Goal: Task Accomplishment & Management: Manage account settings

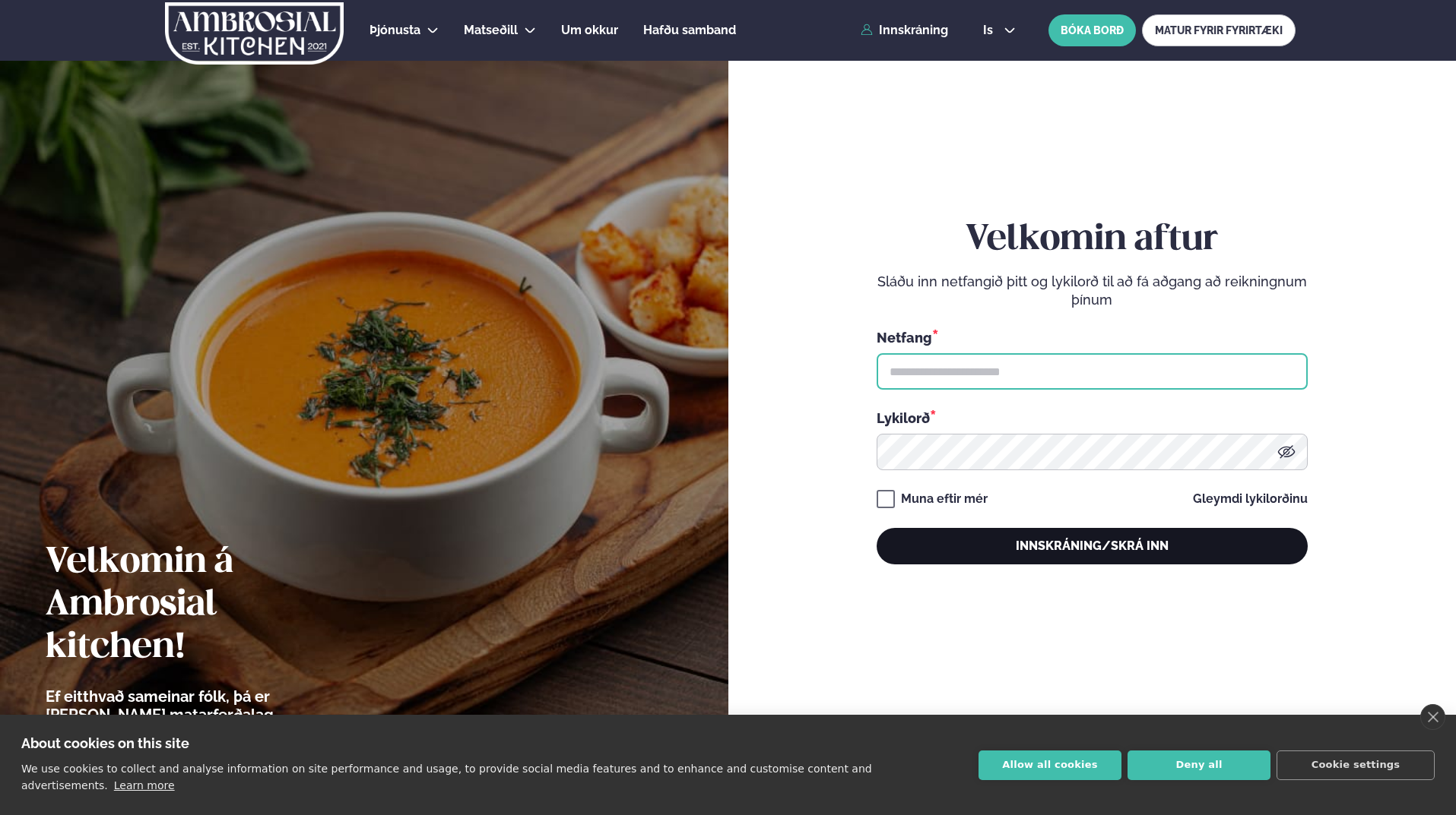
type input "**********"
click at [1084, 551] on button "Innskráning/Skrá inn" at bounding box center [1092, 545] width 431 height 37
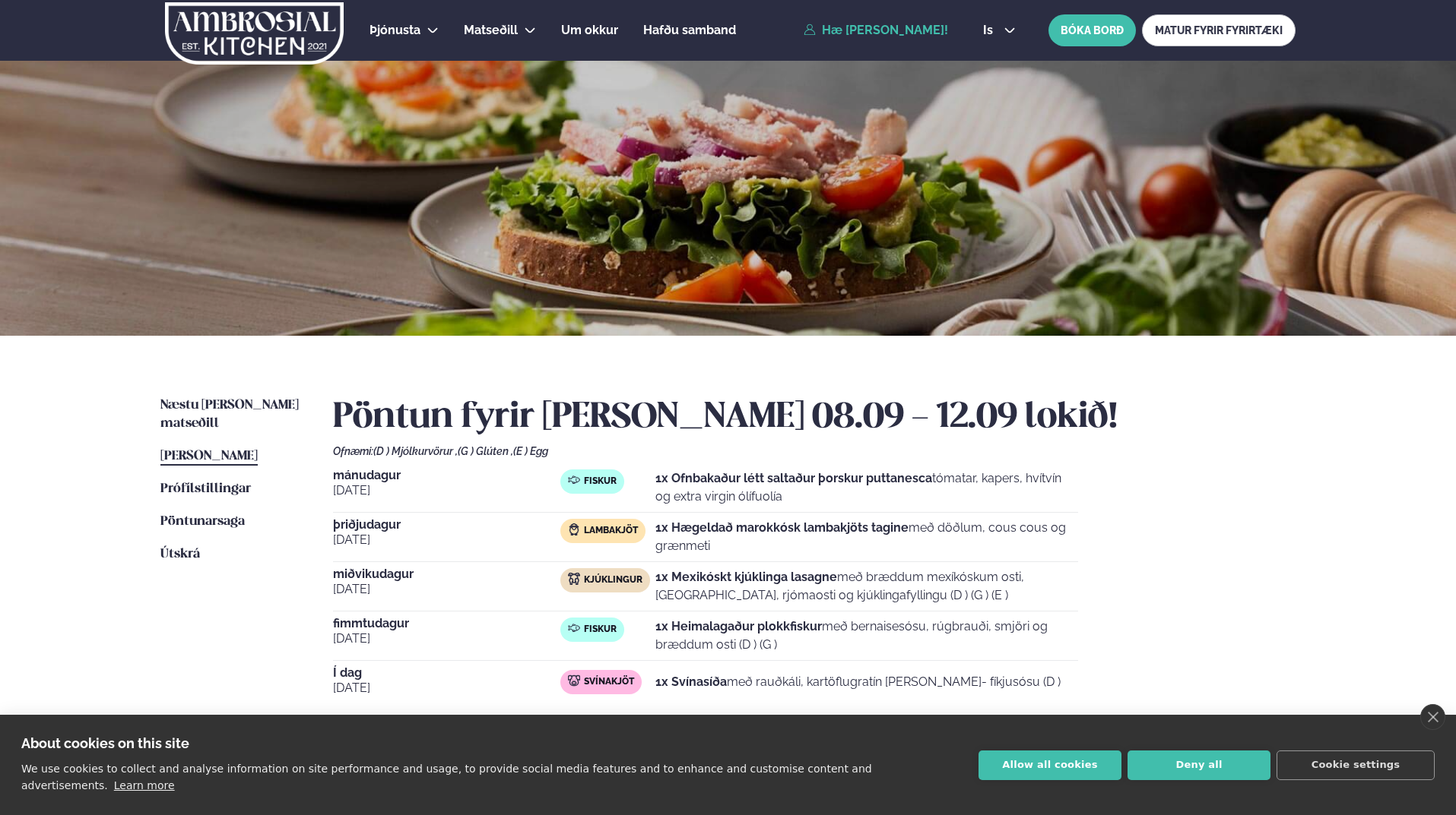
click at [252, 395] on div "Næstu [PERSON_NAME] matseðill Næsta vika [PERSON_NAME] matseðill [PERSON_NAME] …" at bounding box center [728, 567] width 1226 height 462
click at [245, 399] on link "Næstu [PERSON_NAME] matseðill Næsta vika" at bounding box center [231, 414] width 142 height 37
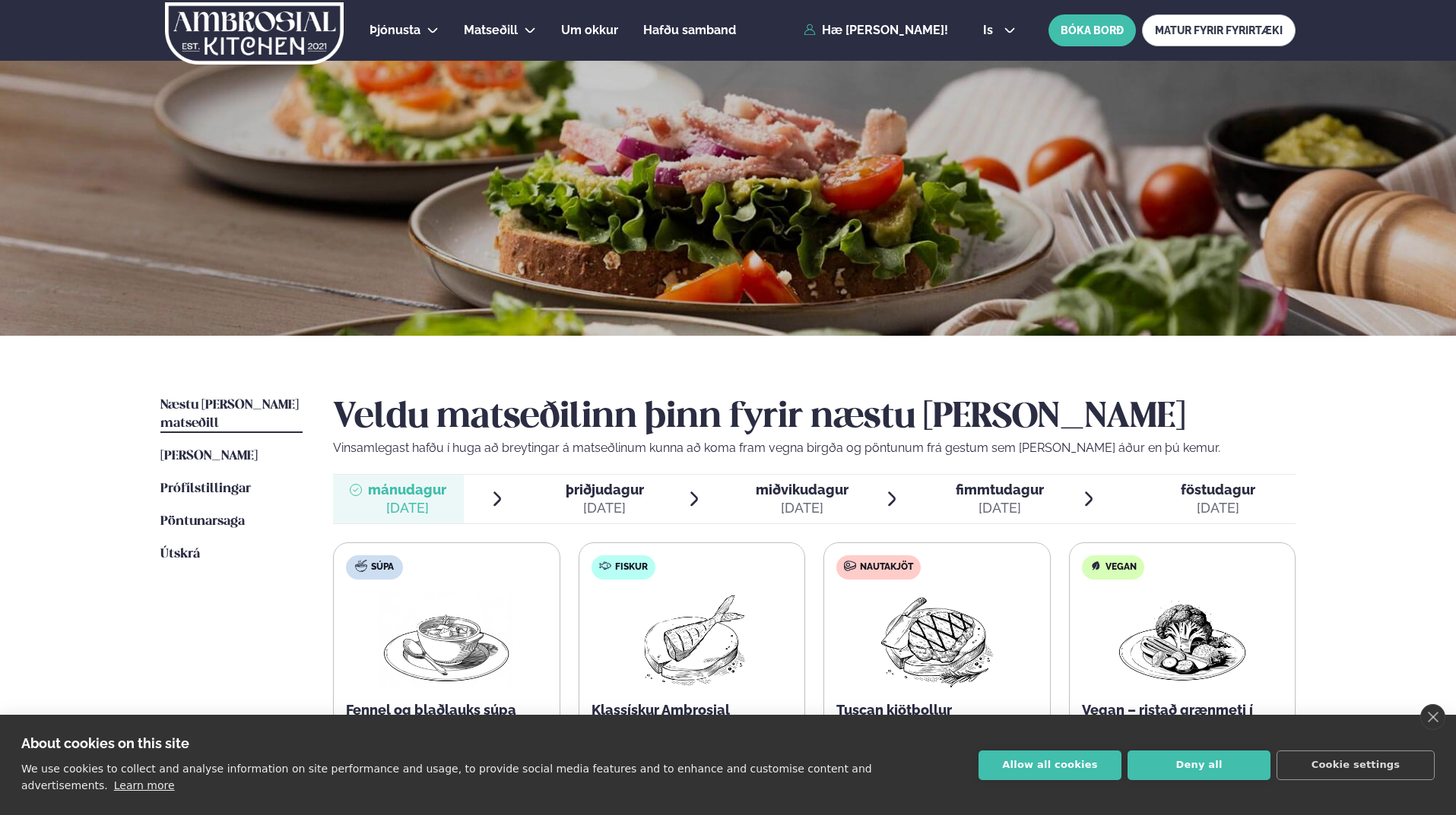
scroll to position [228, 0]
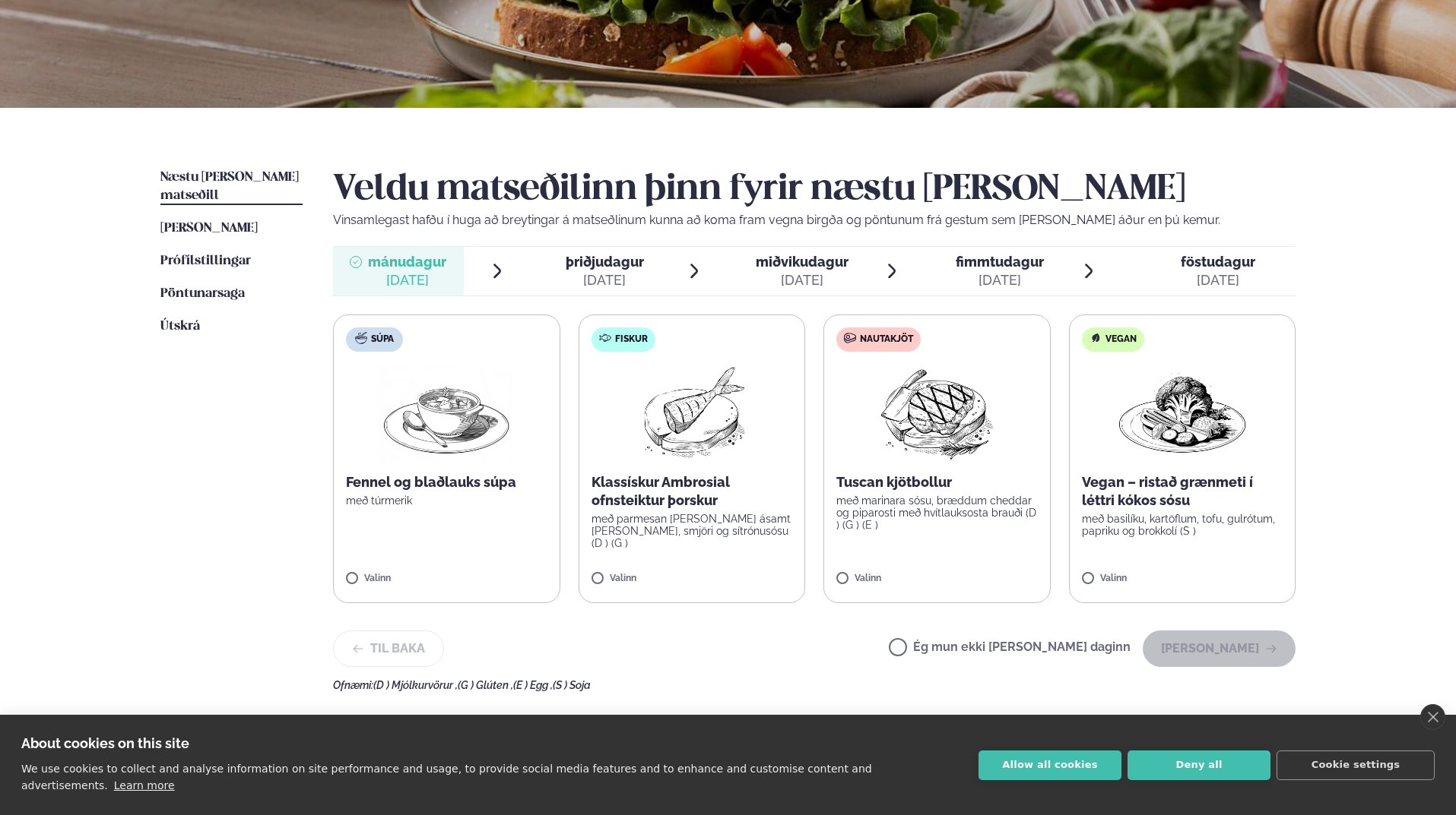
click at [947, 646] on label "Ég mun ekki [PERSON_NAME] daginn" at bounding box center [1009, 649] width 242 height 16
click at [1201, 660] on button "[PERSON_NAME]" at bounding box center [1219, 648] width 153 height 37
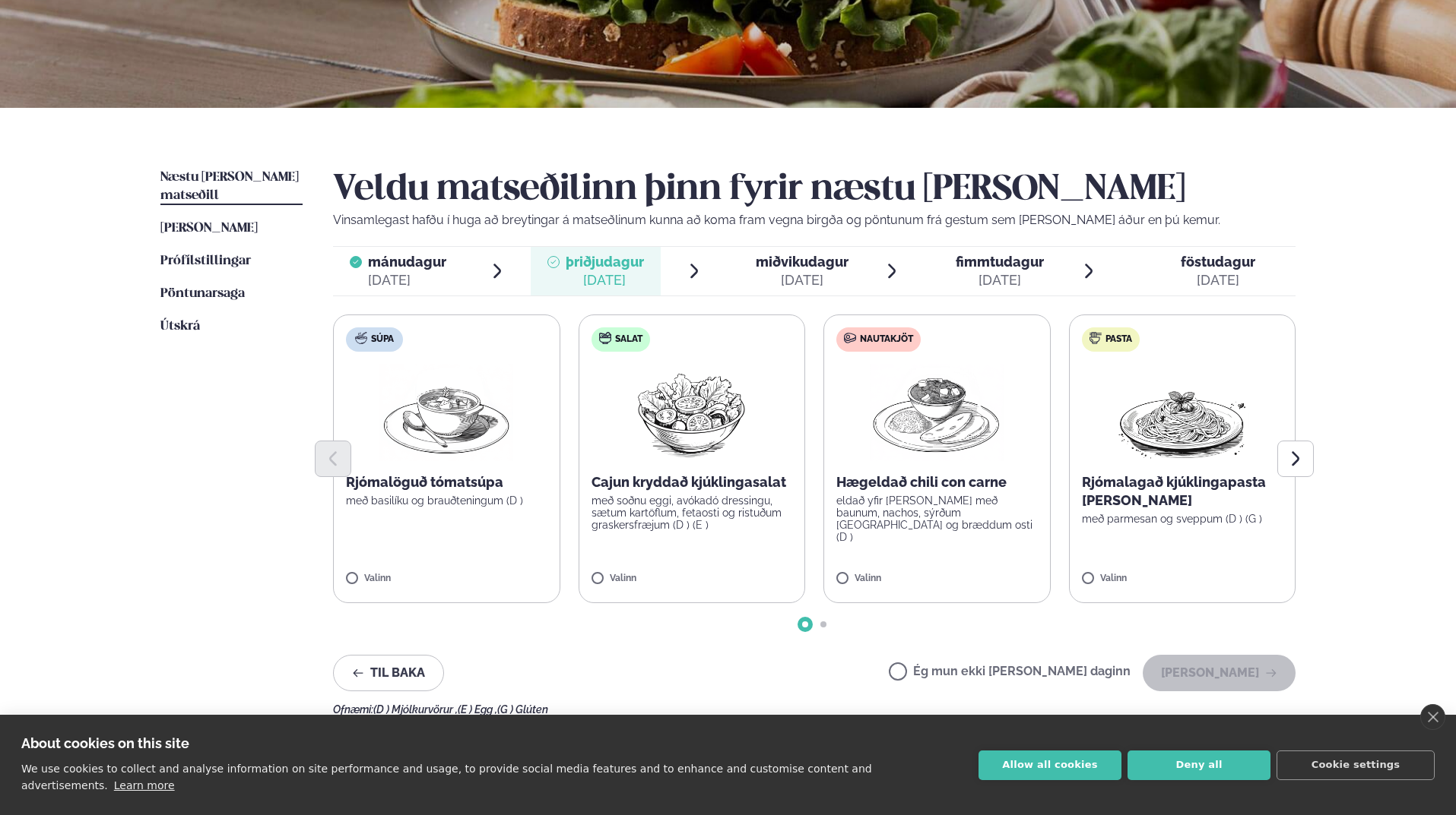
click at [1179, 472] on div at bounding box center [814, 458] width 962 height 37
click at [1242, 676] on button "[PERSON_NAME]" at bounding box center [1219, 673] width 153 height 37
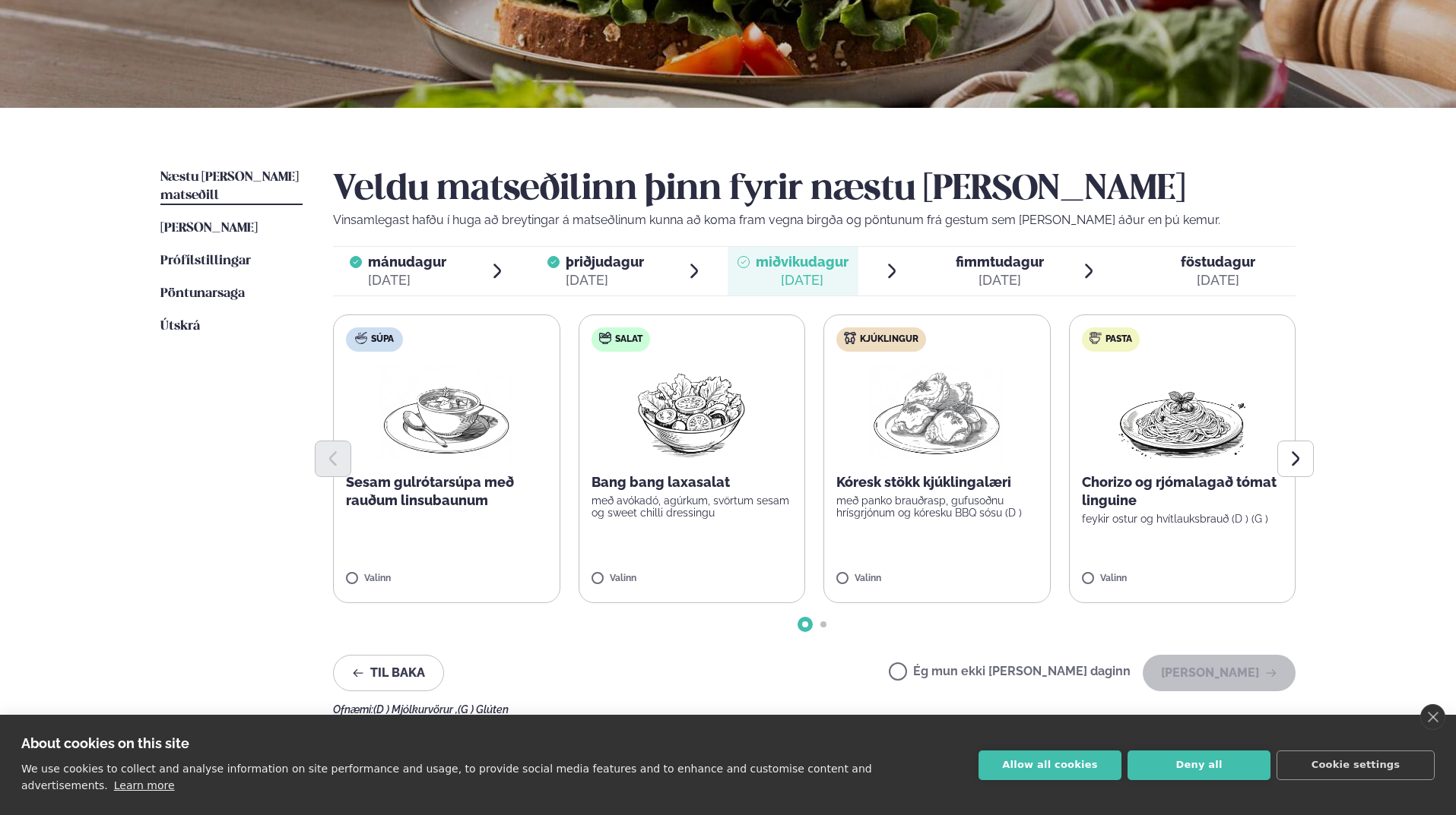
click at [886, 501] on p "með panko brauðrasp, gufusoðnu hrísgrjónum og kóresku BBQ sósu (D )" at bounding box center [937, 507] width 202 height 25
click at [1206, 681] on button "[PERSON_NAME]" at bounding box center [1219, 673] width 153 height 37
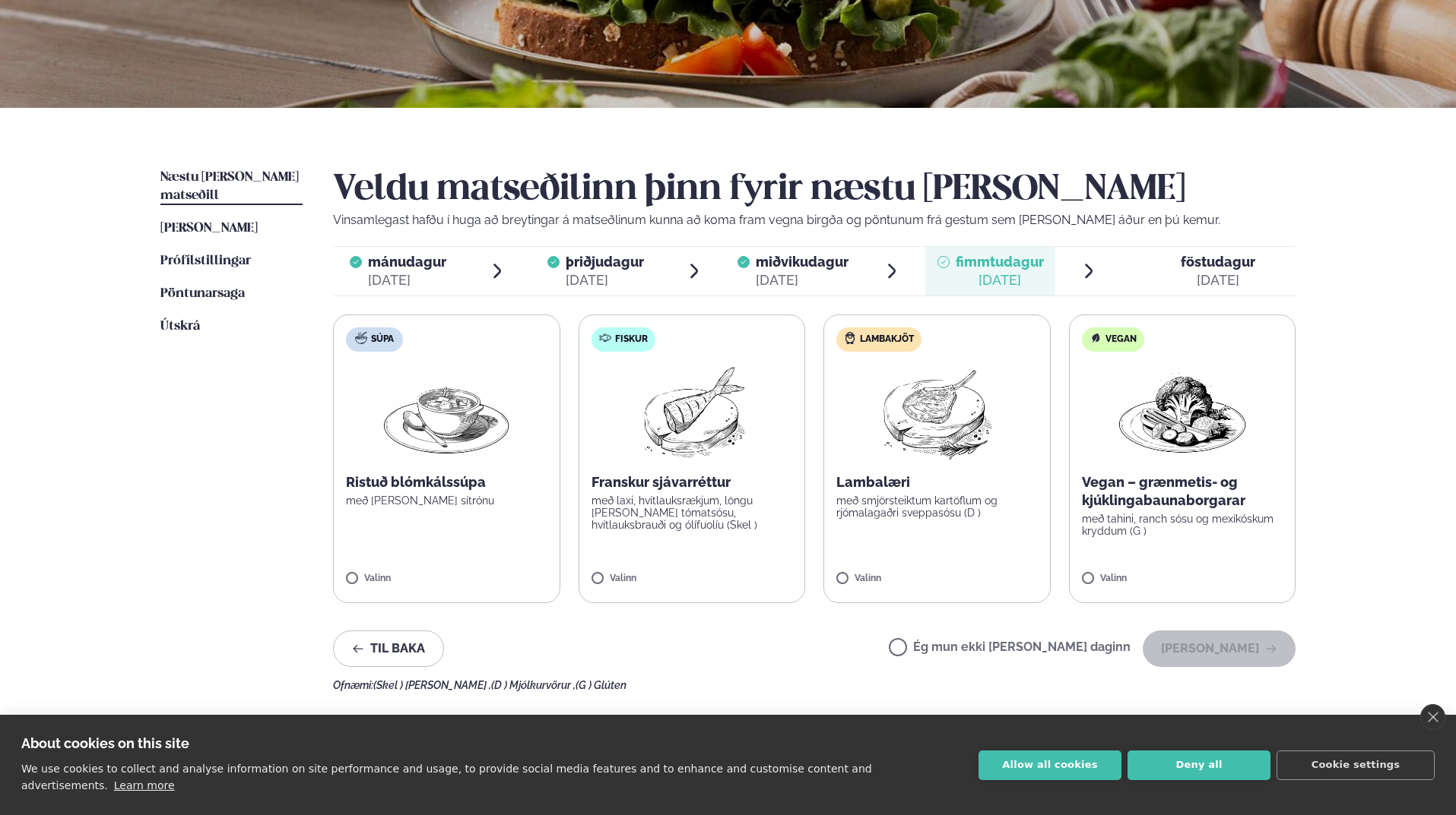
click at [936, 490] on p "Lambalæri" at bounding box center [937, 482] width 202 height 18
click at [1271, 643] on icon "button" at bounding box center [1271, 649] width 12 height 12
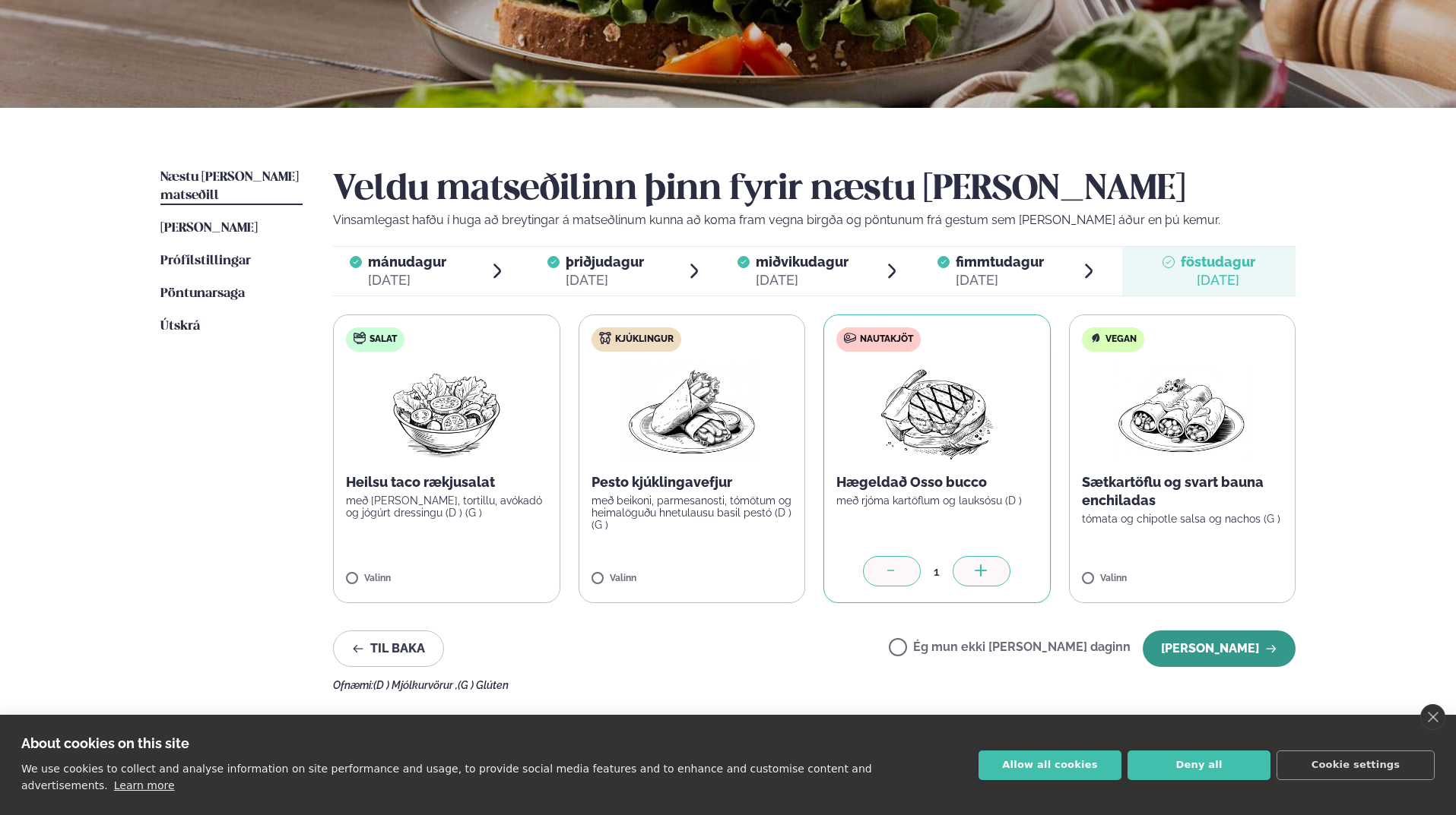
click at [1236, 657] on button "[PERSON_NAME]" at bounding box center [1219, 648] width 153 height 37
